Goal: Information Seeking & Learning: Learn about a topic

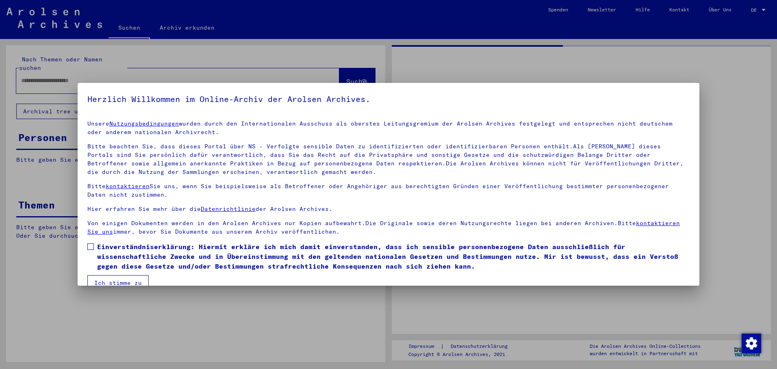
type input "****"
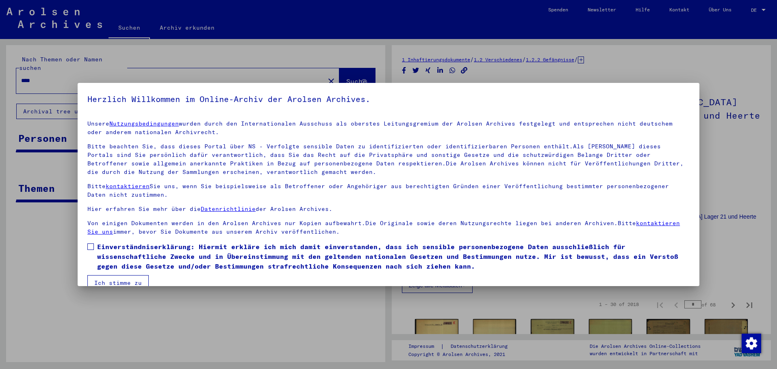
scroll to position [14, 0]
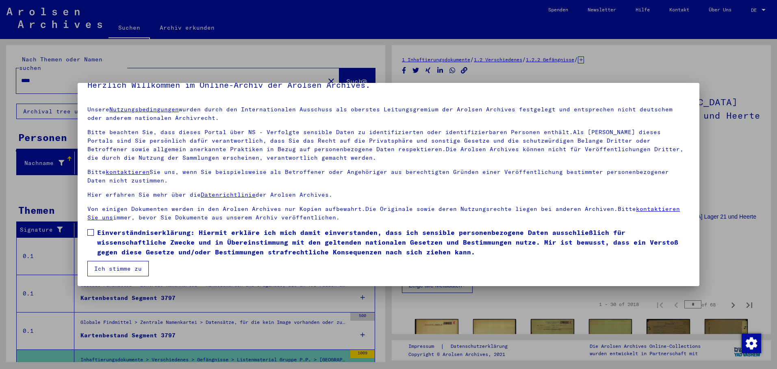
click at [93, 234] on span at bounding box center [90, 232] width 7 height 7
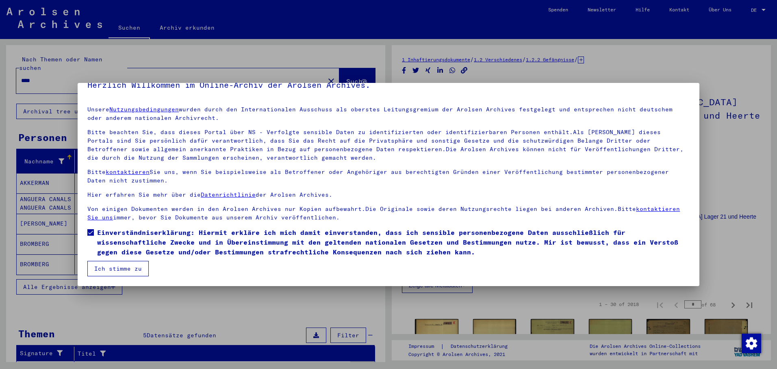
click at [117, 265] on button "Ich stimme zu" at bounding box center [117, 268] width 61 height 15
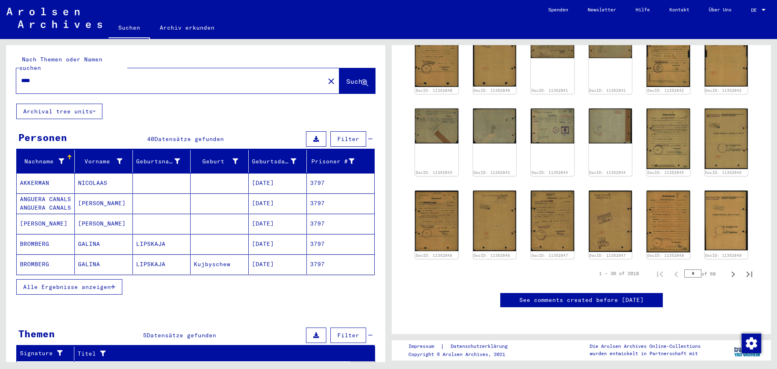
scroll to position [528, 0]
click at [690, 269] on input "*" at bounding box center [692, 273] width 17 height 8
type input "**"
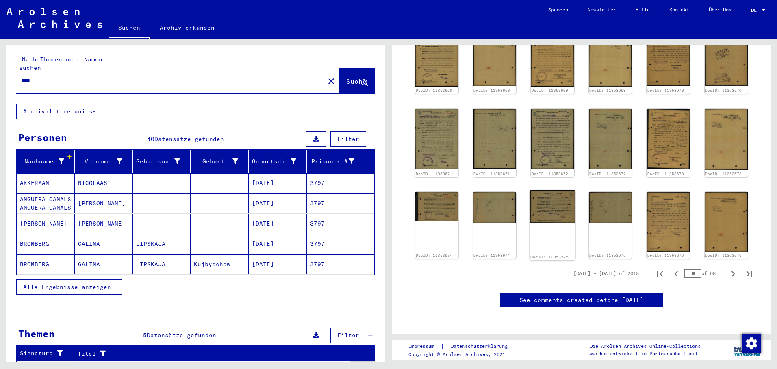
click at [552, 190] on img at bounding box center [553, 206] width 46 height 33
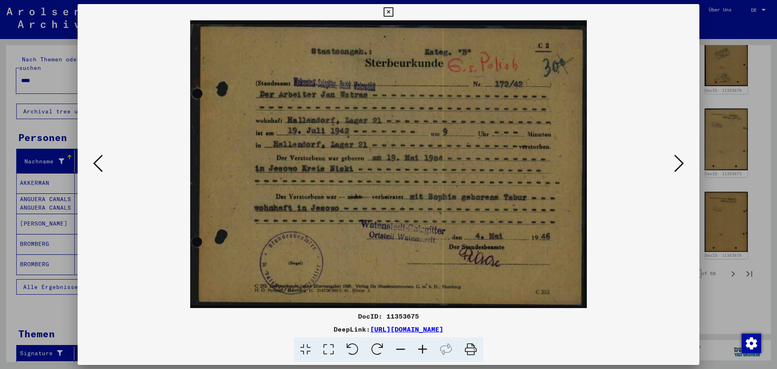
click at [679, 157] on icon at bounding box center [679, 164] width 10 height 20
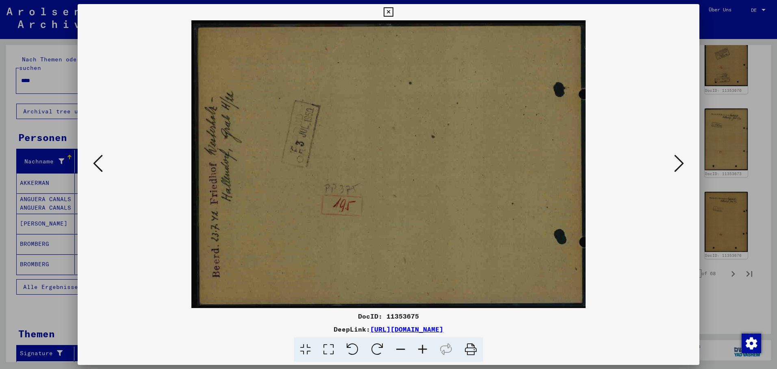
click at [680, 157] on icon at bounding box center [679, 164] width 10 height 20
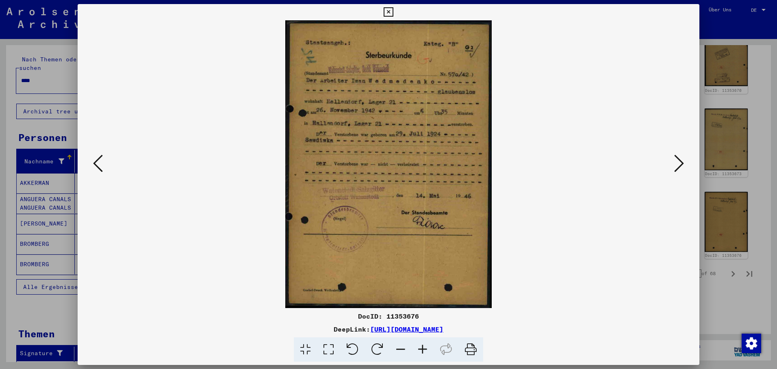
click at [680, 158] on icon at bounding box center [679, 164] width 10 height 20
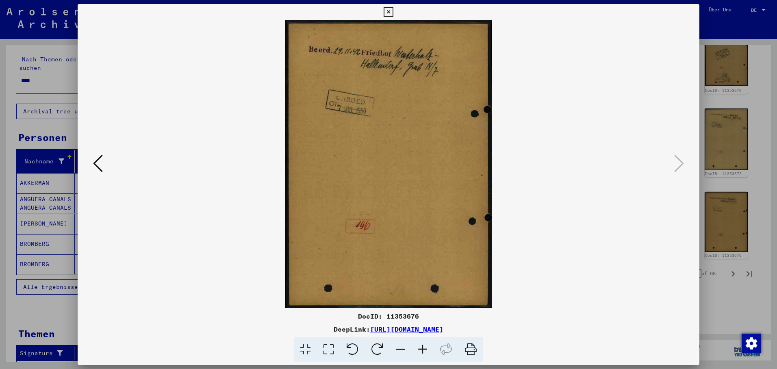
click at [393, 11] on icon at bounding box center [388, 12] width 9 height 10
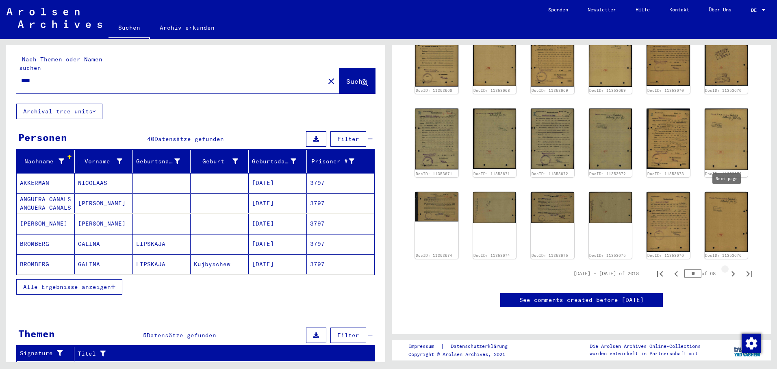
click at [728, 268] on icon "Next page" at bounding box center [733, 273] width 11 height 11
type input "**"
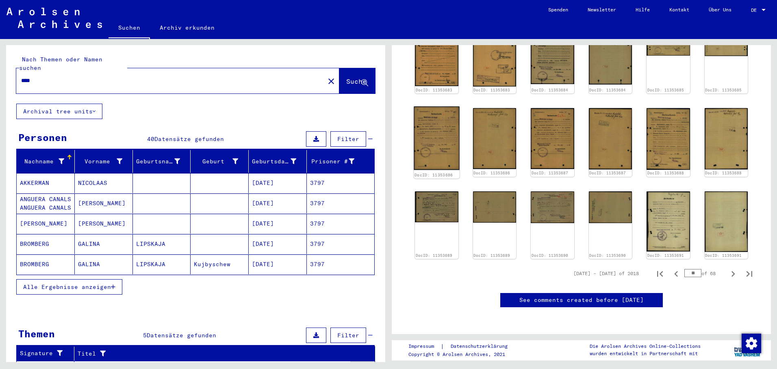
click at [435, 106] on img at bounding box center [437, 137] width 46 height 63
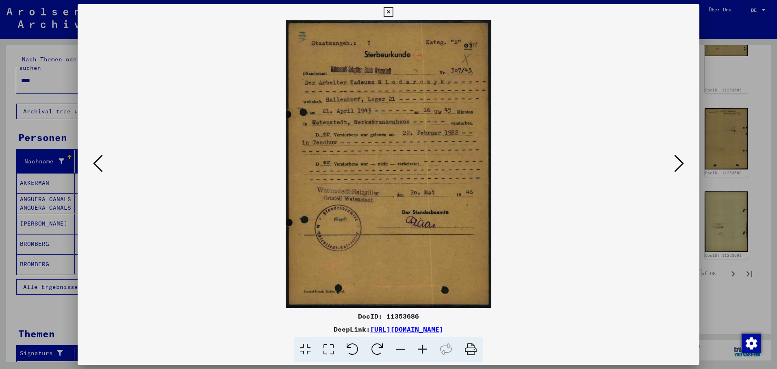
click at [99, 163] on icon at bounding box center [98, 164] width 10 height 20
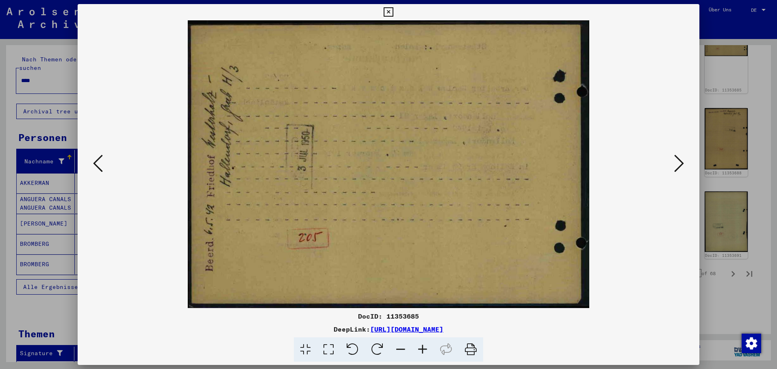
click at [99, 163] on icon at bounding box center [98, 164] width 10 height 20
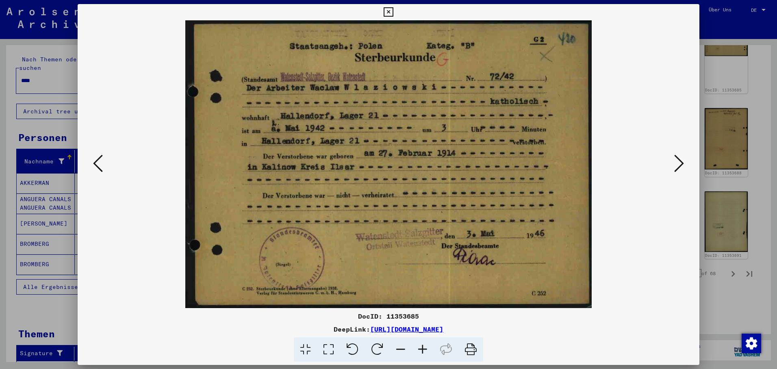
click at [99, 163] on icon at bounding box center [98, 164] width 10 height 20
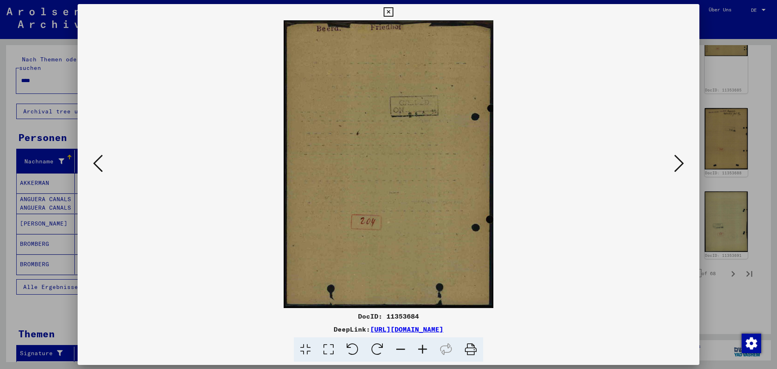
click at [99, 163] on icon at bounding box center [98, 164] width 10 height 20
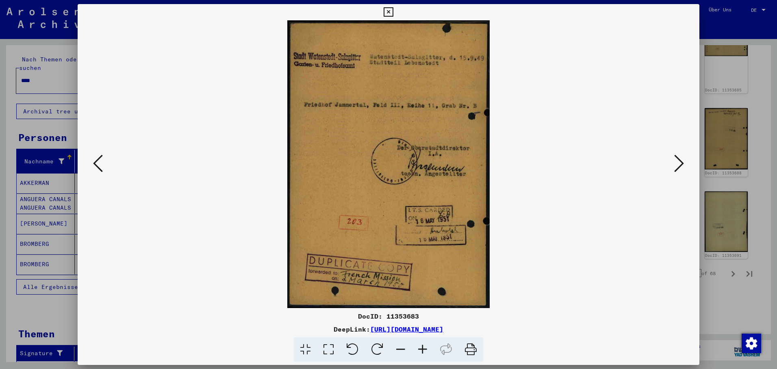
click at [99, 163] on icon at bounding box center [98, 164] width 10 height 20
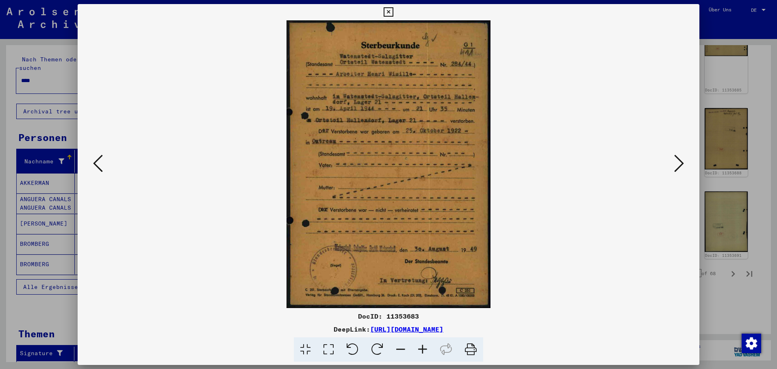
click at [99, 163] on icon at bounding box center [98, 164] width 10 height 20
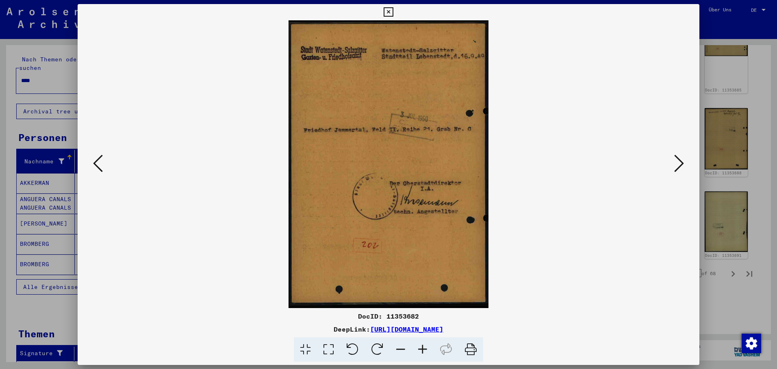
click at [99, 163] on icon at bounding box center [98, 164] width 10 height 20
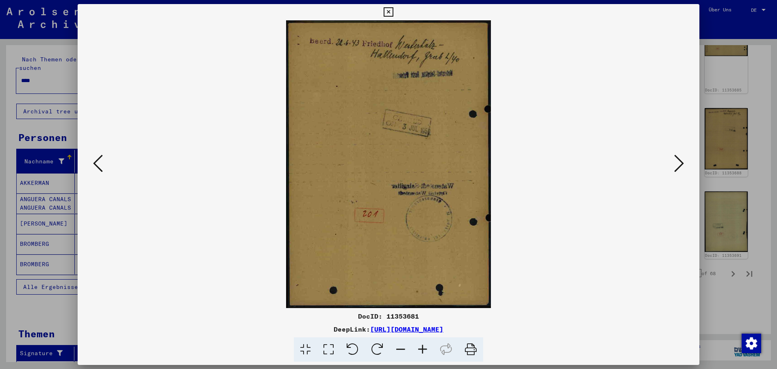
click at [99, 163] on icon at bounding box center [98, 164] width 10 height 20
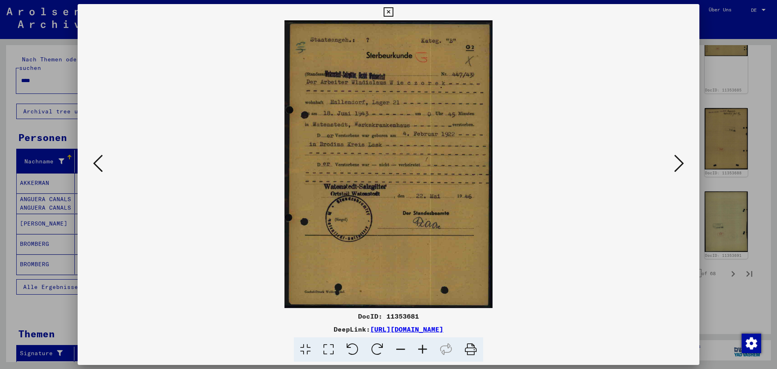
click at [99, 163] on icon at bounding box center [98, 164] width 10 height 20
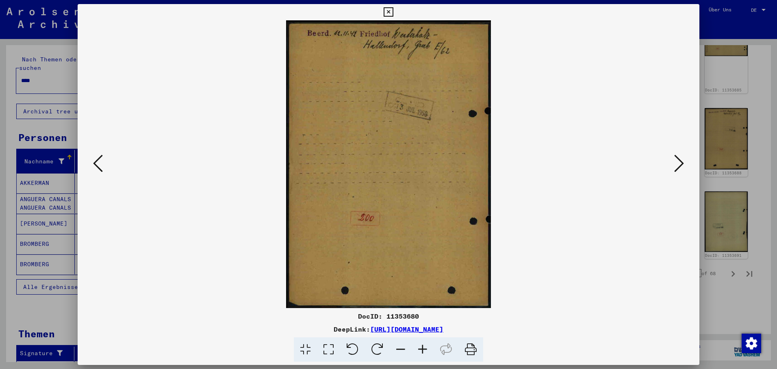
click at [99, 163] on icon at bounding box center [98, 164] width 10 height 20
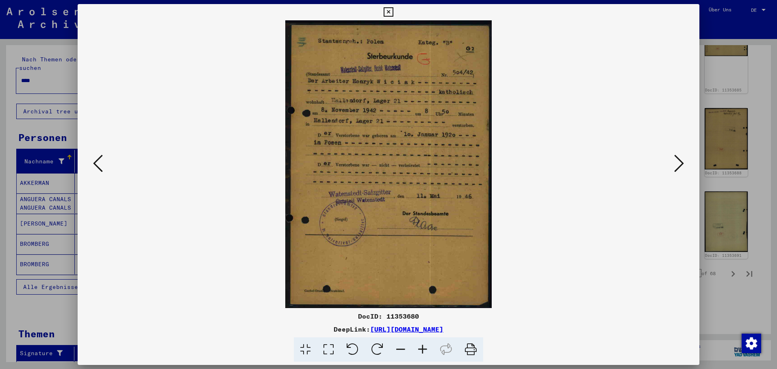
click at [99, 163] on icon at bounding box center [98, 164] width 10 height 20
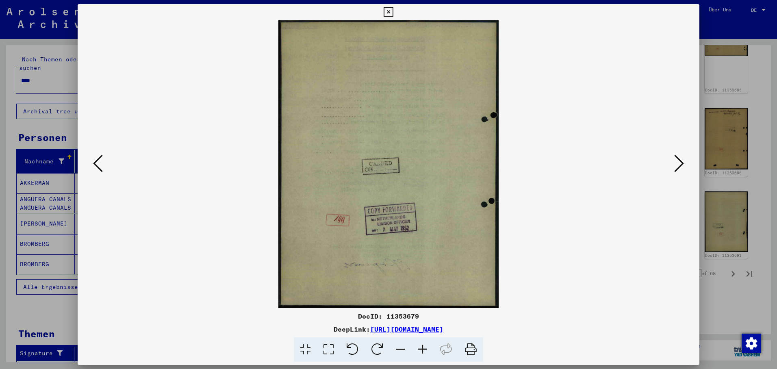
click at [99, 163] on icon at bounding box center [98, 164] width 10 height 20
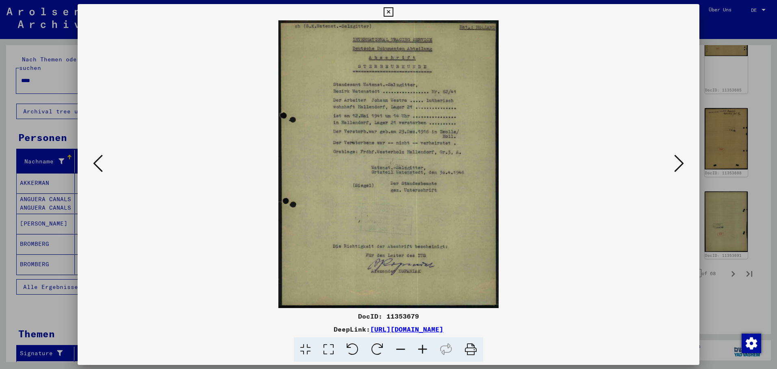
click at [99, 163] on icon at bounding box center [98, 164] width 10 height 20
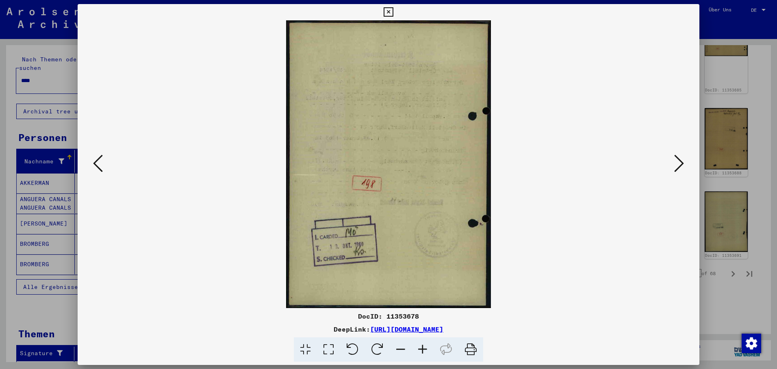
click at [99, 163] on icon at bounding box center [98, 164] width 10 height 20
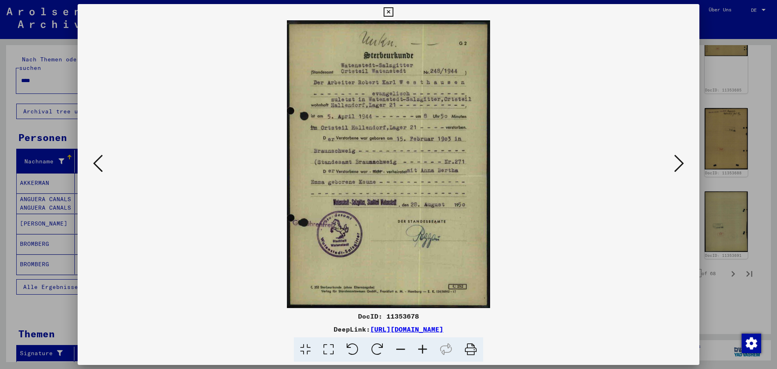
click at [99, 163] on icon at bounding box center [98, 164] width 10 height 20
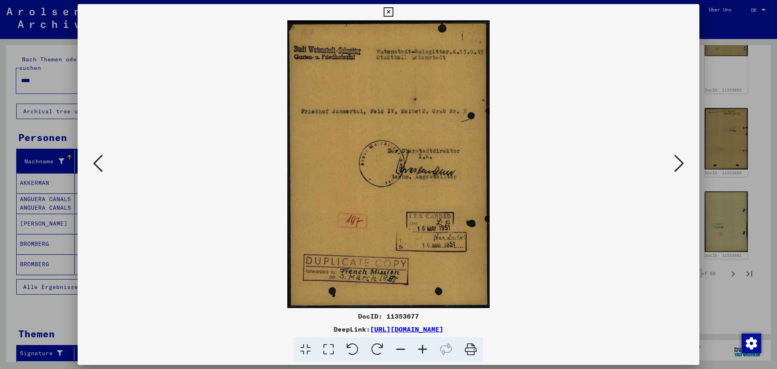
click at [99, 163] on icon at bounding box center [98, 164] width 10 height 20
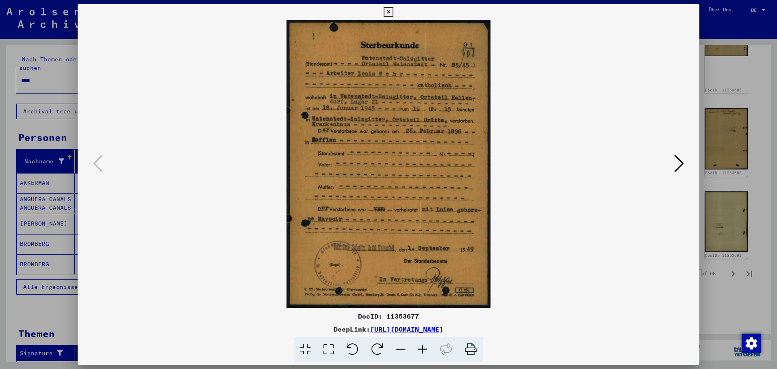
click at [393, 15] on icon at bounding box center [388, 12] width 9 height 10
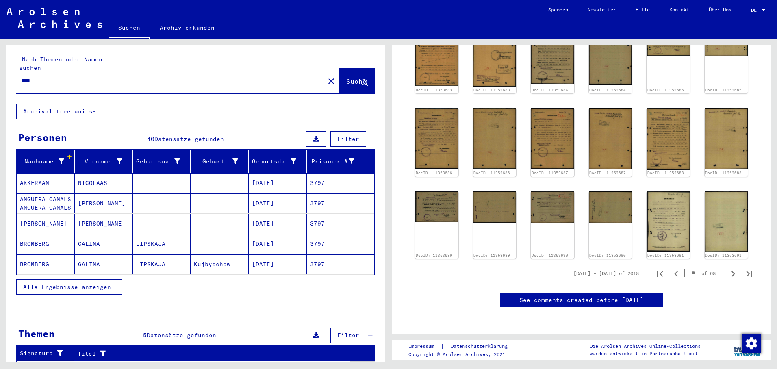
click at [689, 269] on input "**" at bounding box center [692, 273] width 17 height 8
type input "**"
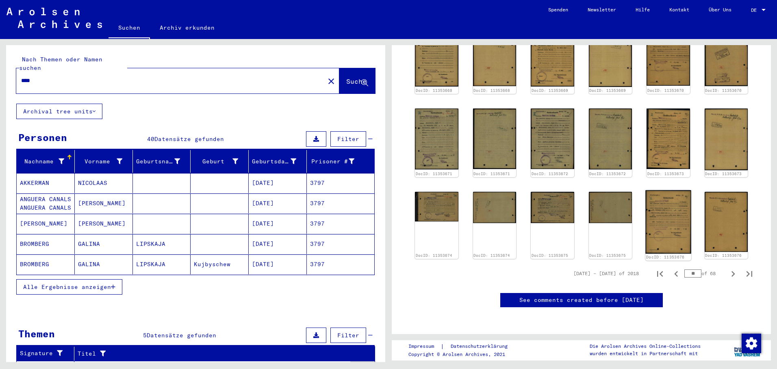
click at [665, 190] on img at bounding box center [668, 221] width 46 height 63
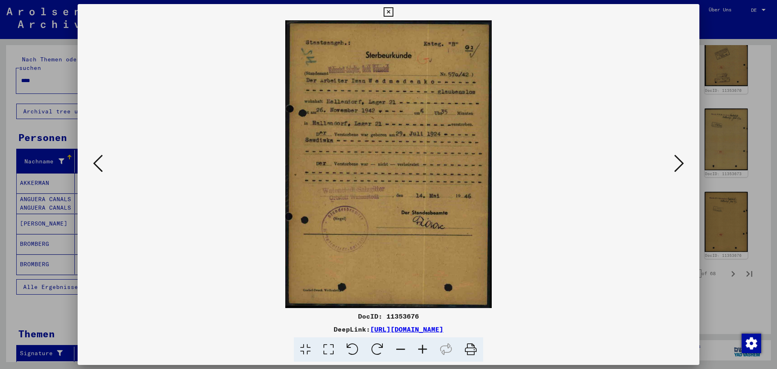
click at [724, 137] on div at bounding box center [388, 184] width 777 height 369
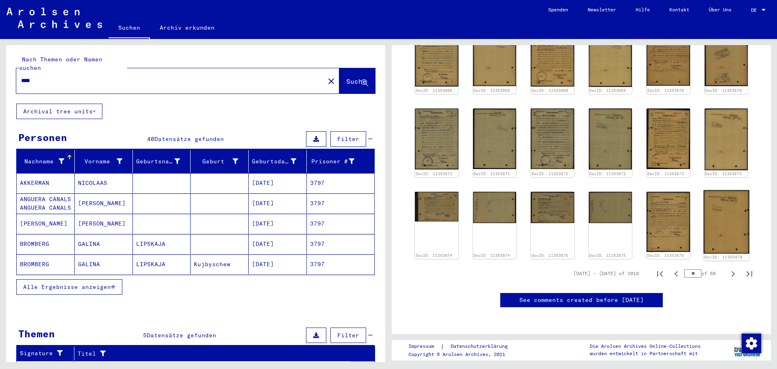
click at [721, 190] on img at bounding box center [727, 221] width 46 height 63
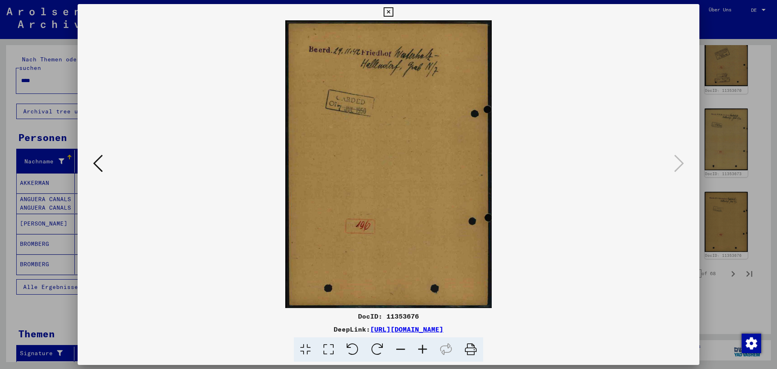
drag, startPoint x: 653, startPoint y: 300, endPoint x: 660, endPoint y: 298, distance: 6.7
click at [653, 300] on img at bounding box center [388, 164] width 567 height 288
click at [393, 14] on icon at bounding box center [388, 12] width 9 height 10
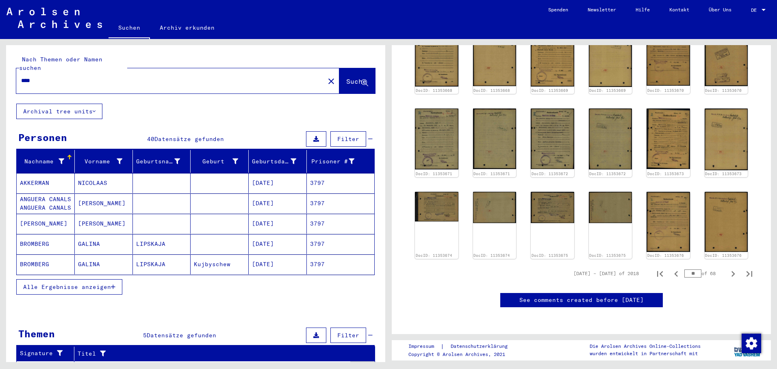
drag, startPoint x: 691, startPoint y: 195, endPoint x: 680, endPoint y: 197, distance: 11.6
click at [684, 269] on input "**" at bounding box center [692, 273] width 17 height 8
click at [665, 190] on img at bounding box center [668, 221] width 46 height 63
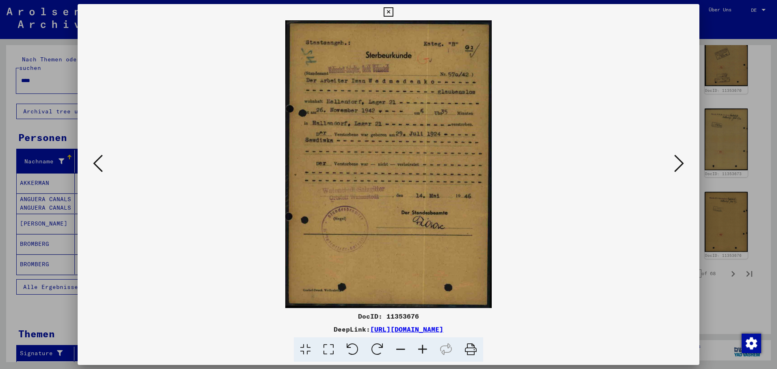
click at [393, 9] on icon at bounding box center [388, 12] width 9 height 10
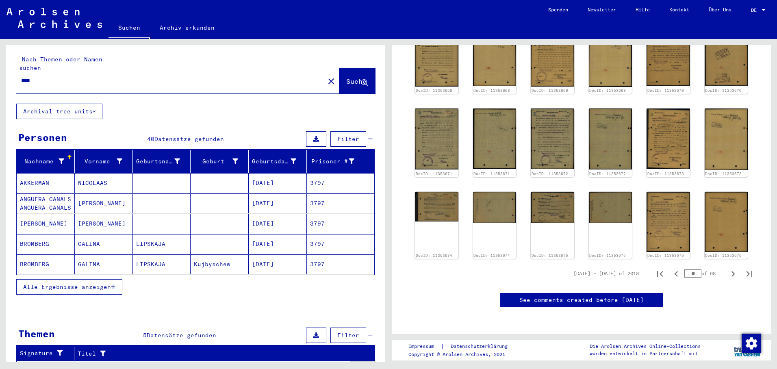
click at [691, 269] on input "**" at bounding box center [692, 273] width 17 height 8
type input "**"
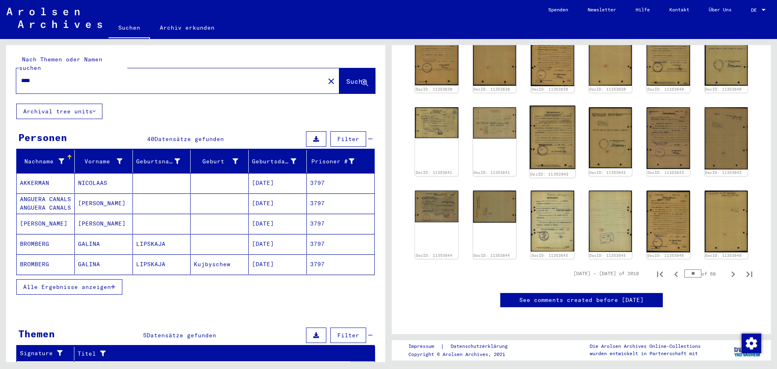
click at [547, 106] on img at bounding box center [553, 138] width 46 height 64
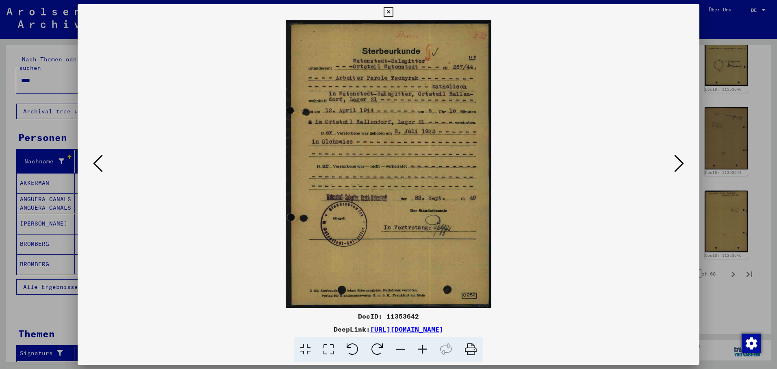
click at [682, 156] on icon at bounding box center [679, 164] width 10 height 20
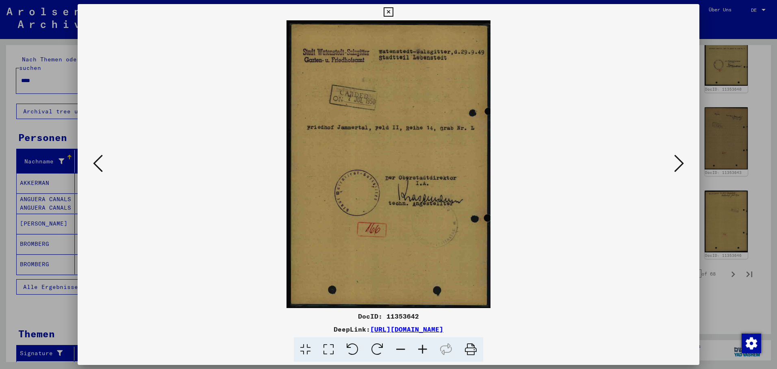
click at [682, 157] on icon at bounding box center [679, 164] width 10 height 20
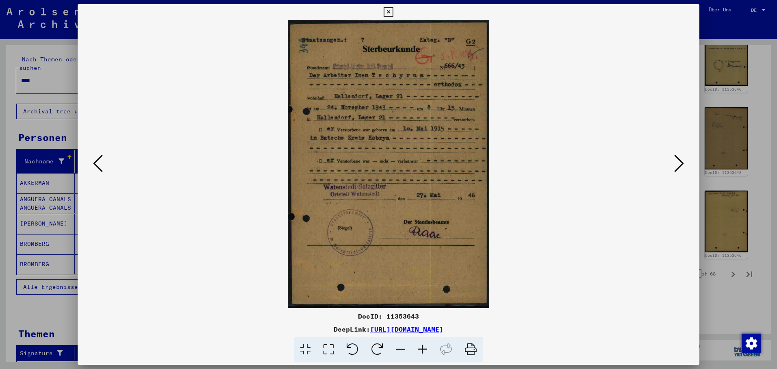
click at [682, 157] on icon at bounding box center [679, 164] width 10 height 20
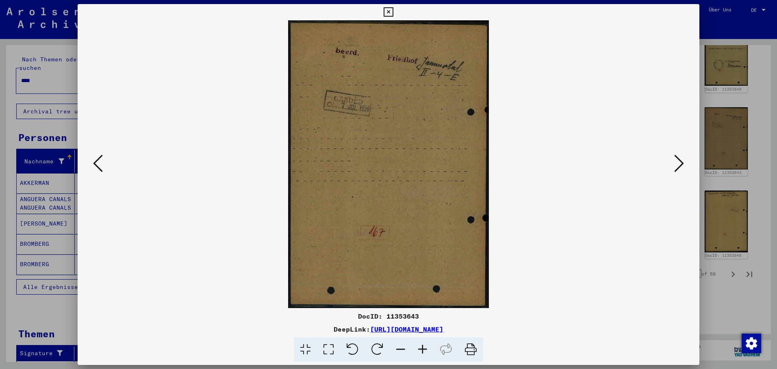
click at [681, 157] on icon at bounding box center [679, 164] width 10 height 20
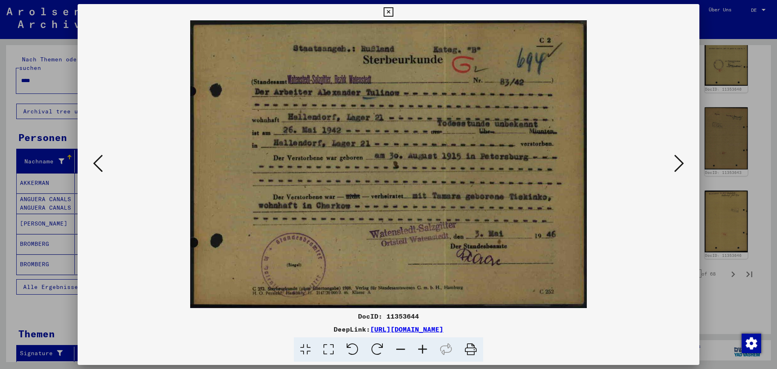
click at [681, 157] on icon at bounding box center [679, 164] width 10 height 20
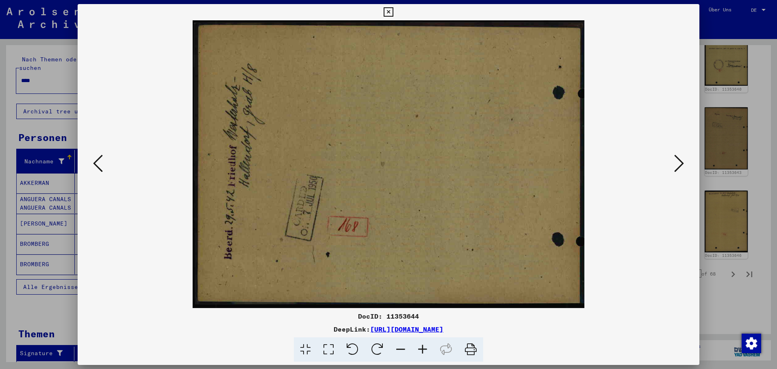
click at [680, 157] on icon at bounding box center [679, 164] width 10 height 20
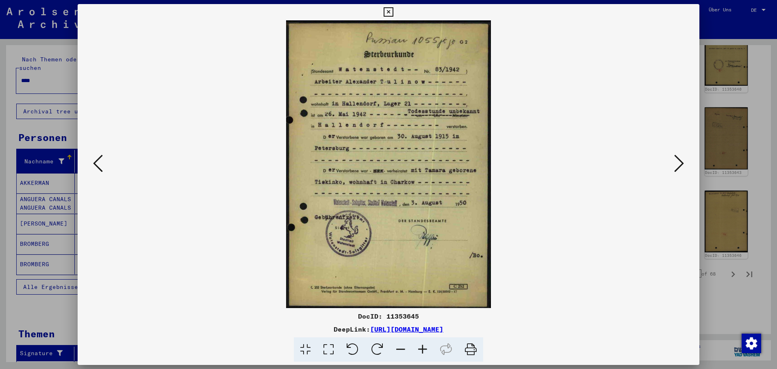
click at [680, 157] on icon at bounding box center [679, 164] width 10 height 20
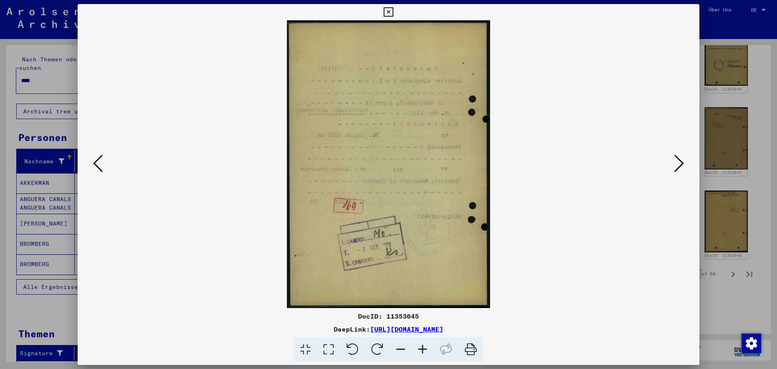
click at [680, 157] on icon at bounding box center [679, 164] width 10 height 20
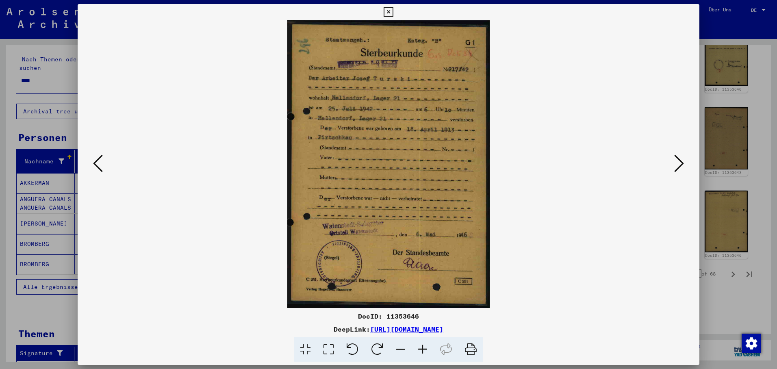
click at [680, 157] on icon at bounding box center [679, 164] width 10 height 20
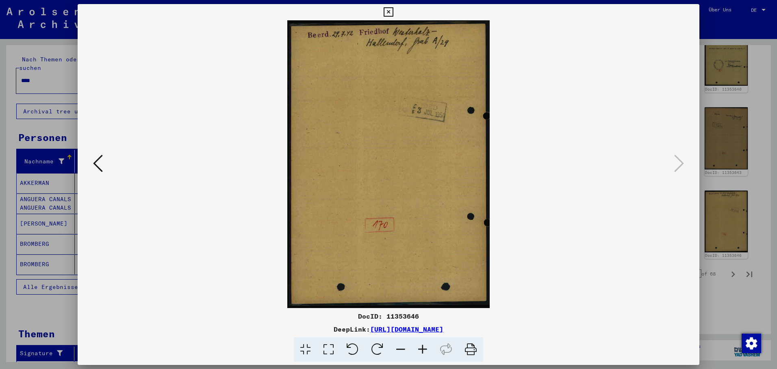
drag, startPoint x: 690, startPoint y: 9, endPoint x: 691, endPoint y: 20, distance: 11.0
click at [393, 8] on icon at bounding box center [388, 12] width 9 height 10
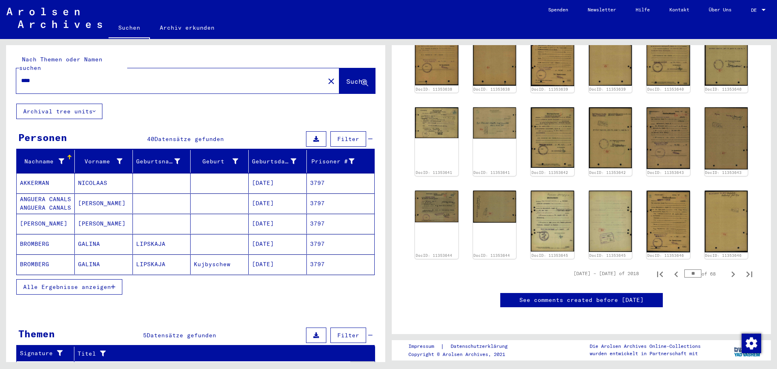
click at [692, 269] on input "**" at bounding box center [692, 273] width 17 height 8
type input "**"
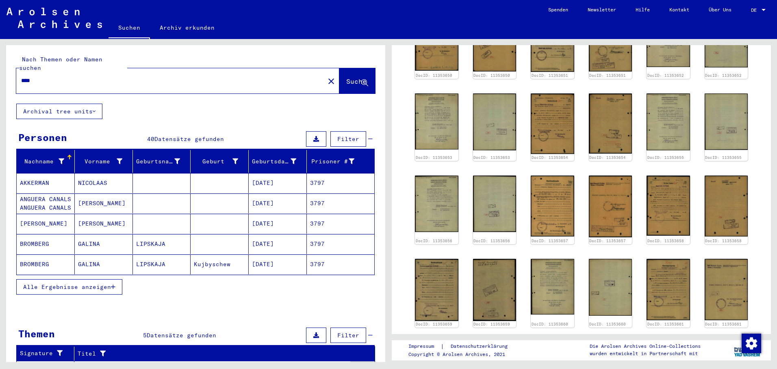
scroll to position [205, 0]
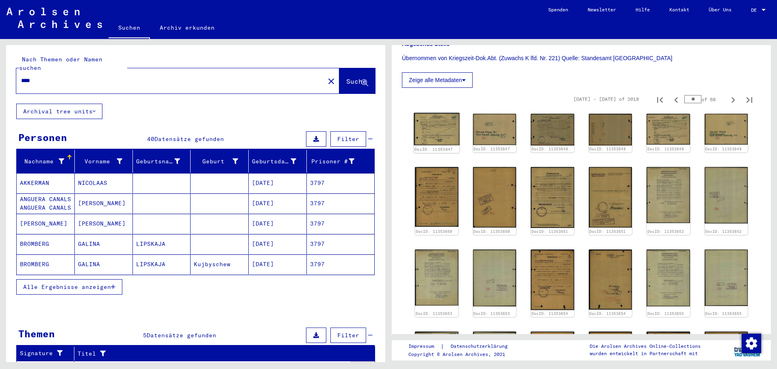
click at [437, 125] on img at bounding box center [437, 129] width 46 height 33
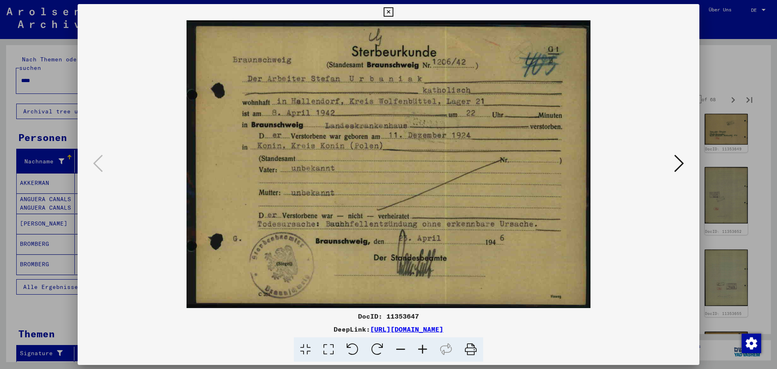
click at [680, 161] on icon at bounding box center [679, 164] width 10 height 20
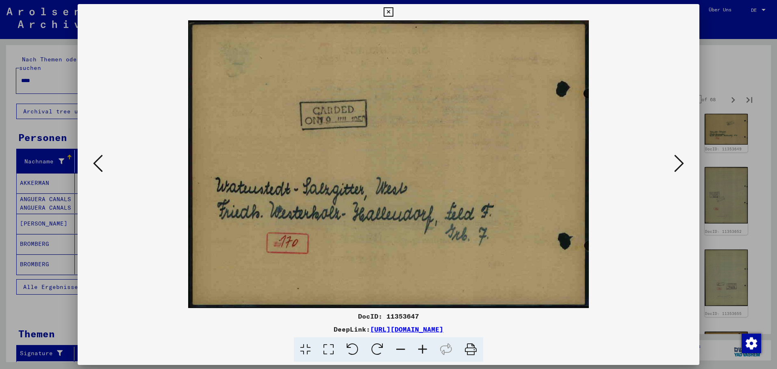
click at [682, 160] on icon at bounding box center [679, 164] width 10 height 20
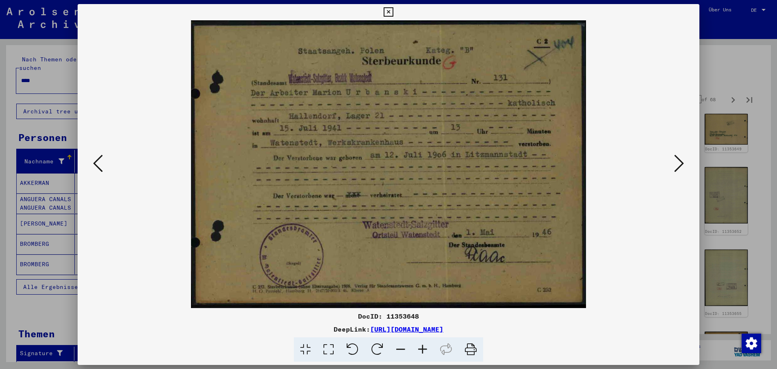
click at [683, 158] on icon at bounding box center [679, 164] width 10 height 20
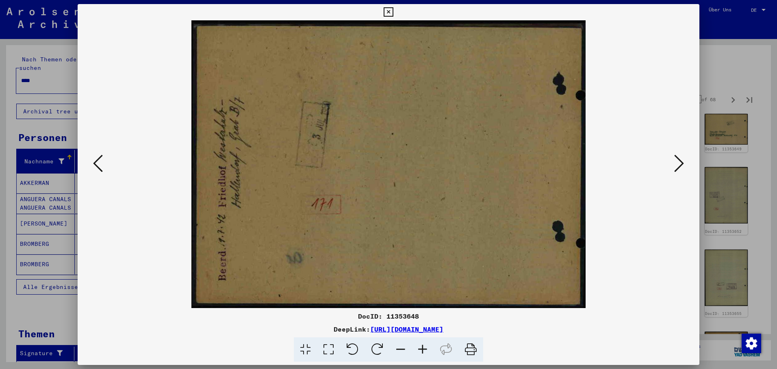
click at [683, 158] on icon at bounding box center [679, 164] width 10 height 20
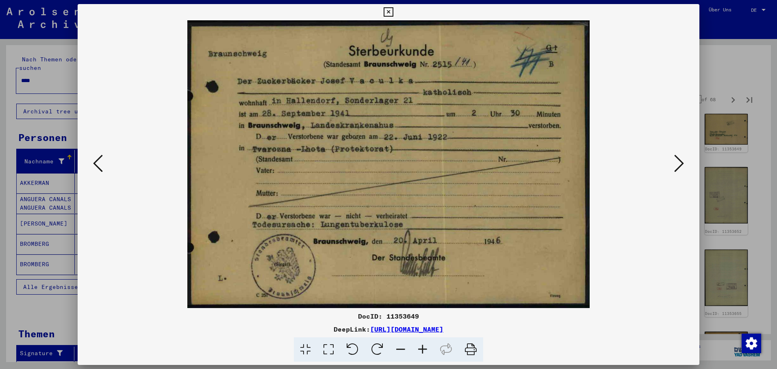
click at [683, 158] on icon at bounding box center [679, 164] width 10 height 20
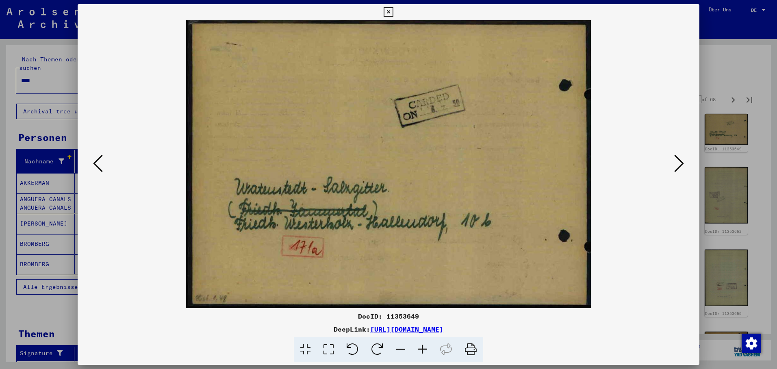
click at [684, 158] on icon at bounding box center [679, 164] width 10 height 20
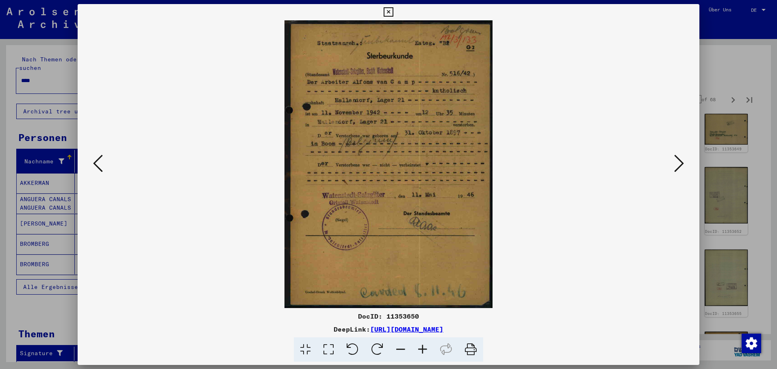
click at [686, 157] on button at bounding box center [679, 163] width 15 height 23
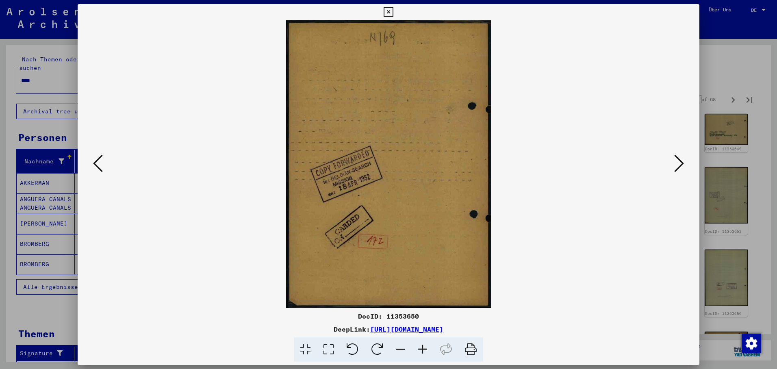
click at [686, 157] on button at bounding box center [679, 163] width 15 height 23
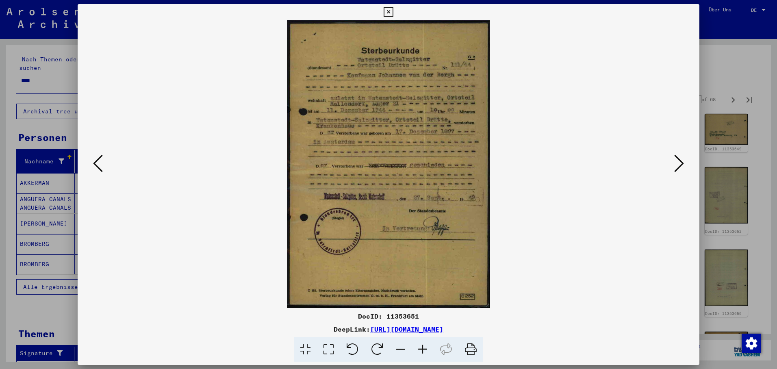
click at [681, 159] on icon at bounding box center [679, 164] width 10 height 20
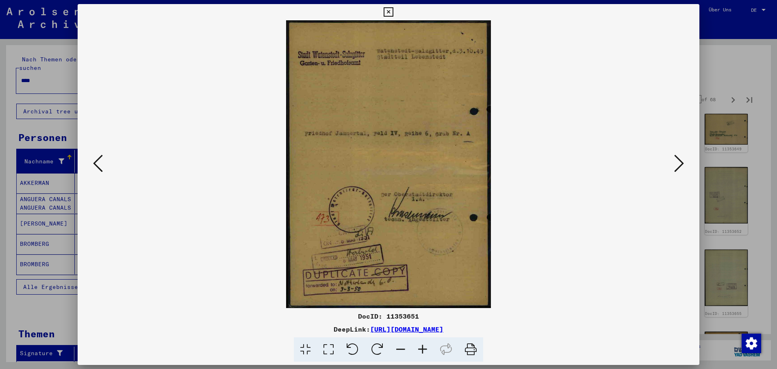
click at [100, 161] on icon at bounding box center [98, 164] width 10 height 20
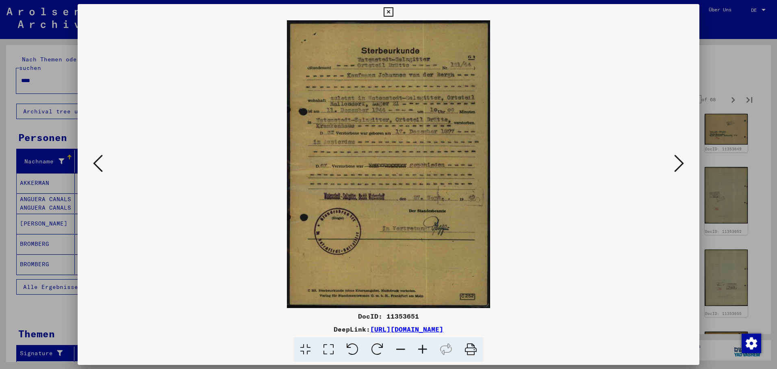
click at [679, 158] on icon at bounding box center [679, 164] width 10 height 20
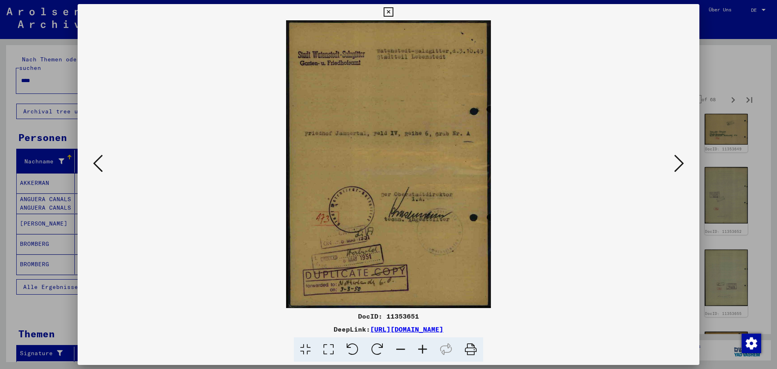
click at [100, 162] on icon at bounding box center [98, 164] width 10 height 20
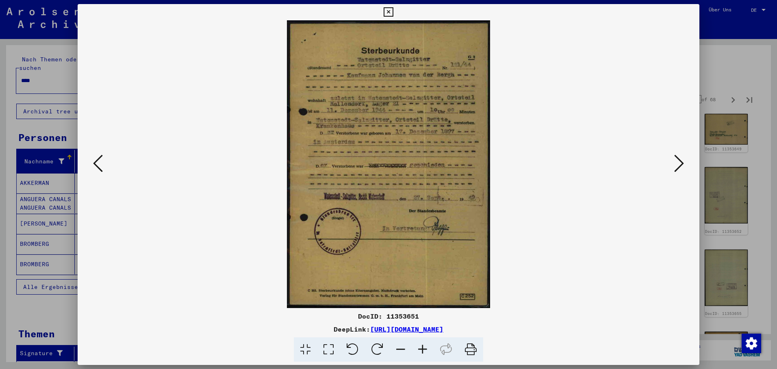
click at [678, 159] on icon at bounding box center [679, 164] width 10 height 20
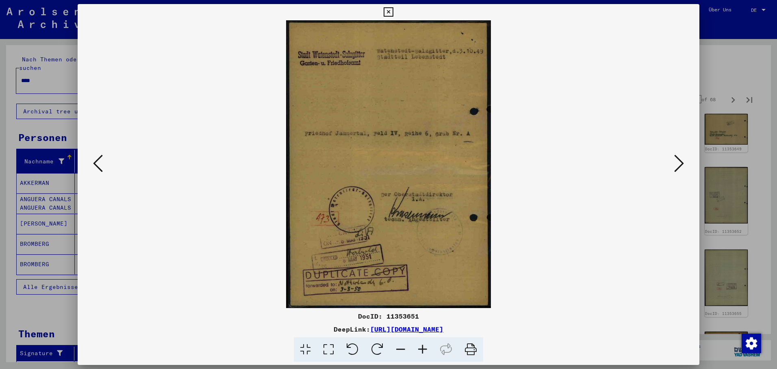
click at [678, 160] on icon at bounding box center [679, 164] width 10 height 20
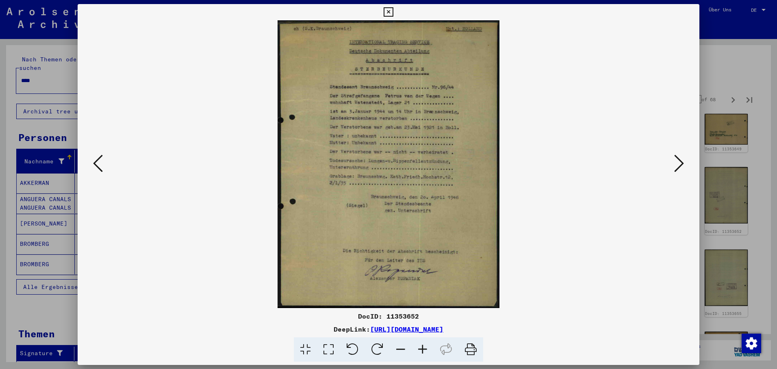
click at [393, 11] on icon at bounding box center [388, 12] width 9 height 10
